Goal: Task Accomplishment & Management: Use online tool/utility

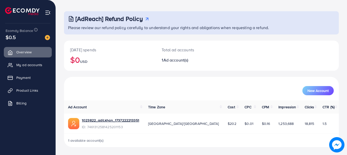
scroll to position [21, 0]
click at [119, 122] on link "1023822_adil.khan_1737222213351" at bounding box center [110, 119] width 57 height 5
click at [18, 75] on span "Payment" at bounding box center [25, 77] width 14 height 5
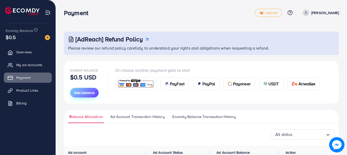
click at [83, 92] on span "Add balance" at bounding box center [84, 92] width 20 height 5
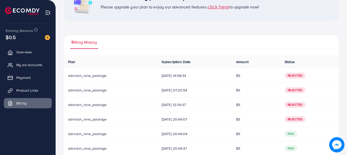
scroll to position [61, 0]
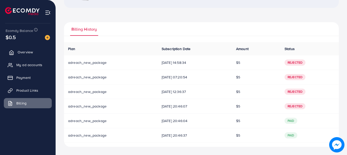
click at [20, 53] on span "Overview" at bounding box center [25, 51] width 15 height 5
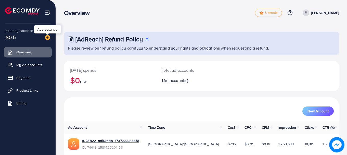
click at [48, 36] on img at bounding box center [47, 37] width 5 height 5
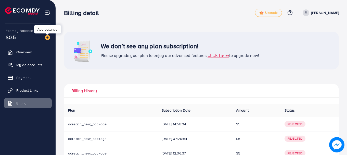
click at [48, 36] on img at bounding box center [47, 37] width 5 height 5
click at [221, 55] on span "click here" at bounding box center [219, 55] width 22 height 7
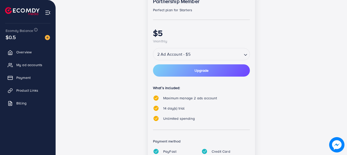
scroll to position [96, 0]
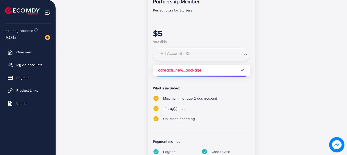
click at [245, 57] on icon "Search for option" at bounding box center [245, 54] width 5 height 5
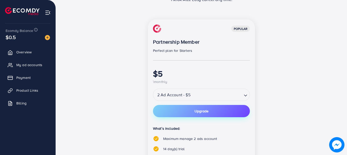
scroll to position [56, 0]
click at [24, 76] on span "Payment" at bounding box center [25, 77] width 14 height 5
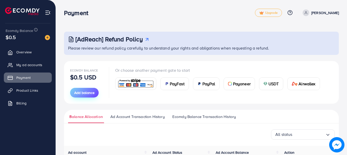
click at [83, 93] on span "Add balance" at bounding box center [84, 92] width 20 height 5
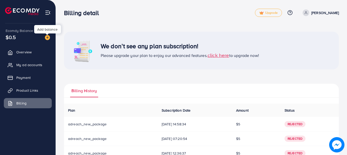
click at [46, 37] on img at bounding box center [47, 37] width 5 height 5
click at [217, 54] on span "click here" at bounding box center [219, 55] width 22 height 7
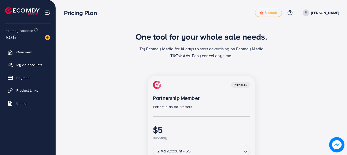
scroll to position [72, 0]
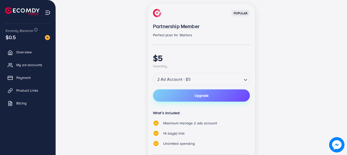
click at [211, 95] on button "Upgrade" at bounding box center [201, 95] width 97 height 12
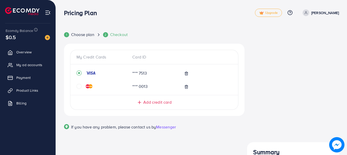
scroll to position [13, 0]
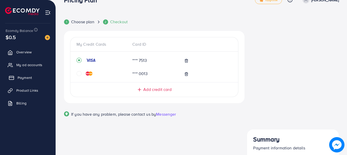
click at [17, 78] on link "Payment" at bounding box center [28, 77] width 48 height 10
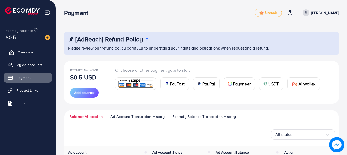
click at [24, 53] on span "Overview" at bounding box center [25, 51] width 15 height 5
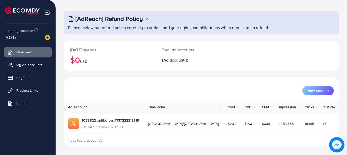
scroll to position [20, 0]
click at [121, 118] on link "1023822_adil.khan_1737222213351" at bounding box center [110, 120] width 57 height 5
click at [8, 90] on link "Product Links" at bounding box center [28, 90] width 48 height 10
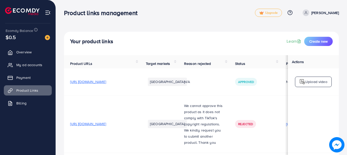
click at [93, 84] on span "[URL][DOMAIN_NAME]" at bounding box center [88, 81] width 36 height 5
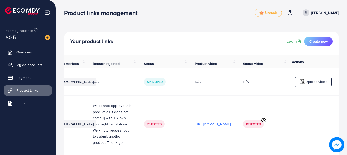
scroll to position [0, 155]
click at [205, 121] on p "[URL][DOMAIN_NAME]" at bounding box center [213, 124] width 36 height 6
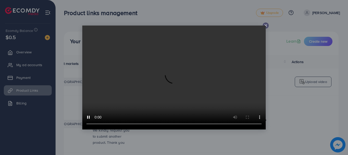
click at [266, 25] on icon at bounding box center [266, 25] width 4 height 4
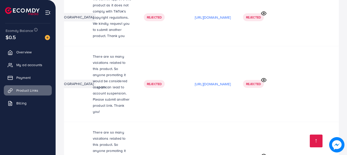
scroll to position [279, 0]
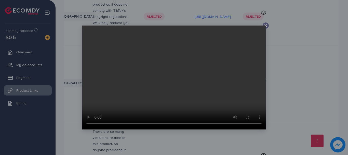
click at [266, 25] on video at bounding box center [174, 77] width 184 height 104
click at [267, 24] on icon at bounding box center [266, 25] width 4 height 4
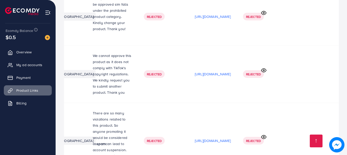
scroll to position [573, 0]
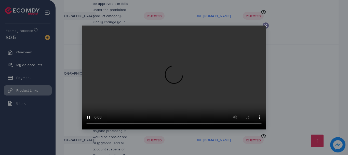
click at [267, 24] on icon at bounding box center [266, 25] width 4 height 4
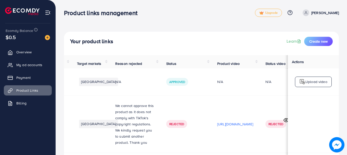
scroll to position [0, 0]
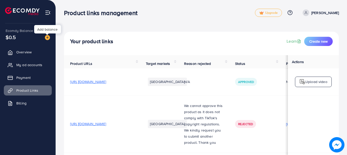
click at [48, 35] on img at bounding box center [47, 37] width 5 height 5
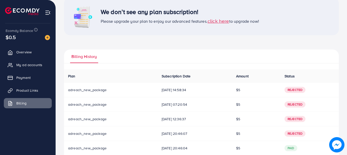
scroll to position [61, 0]
